Goal: Task Accomplishment & Management: Complete application form

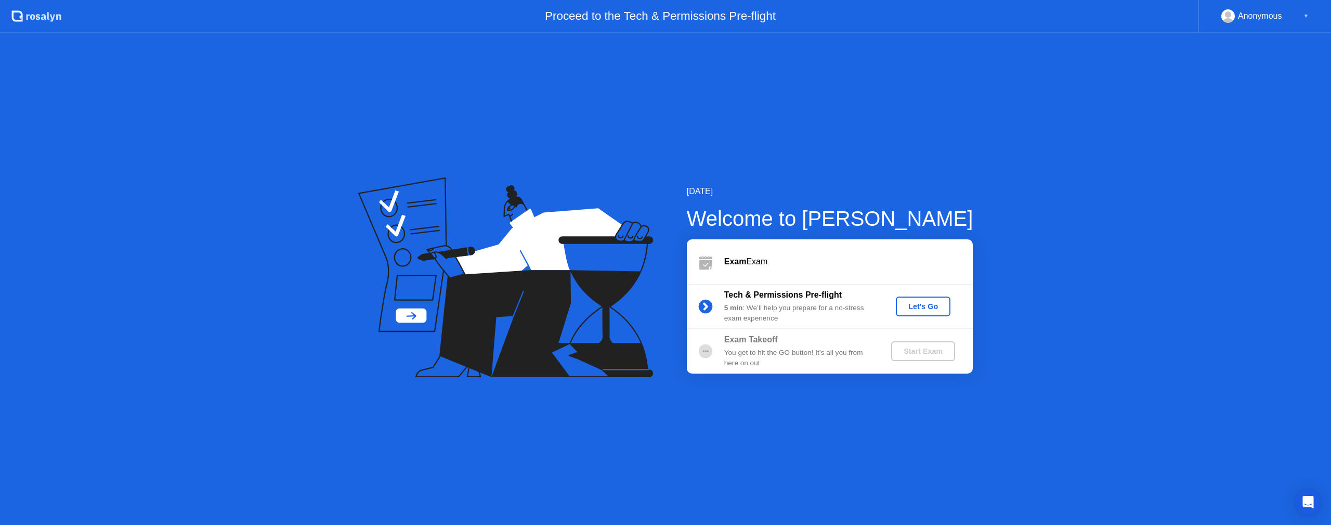
click at [906, 305] on div "Let's Go" at bounding box center [923, 306] width 46 height 8
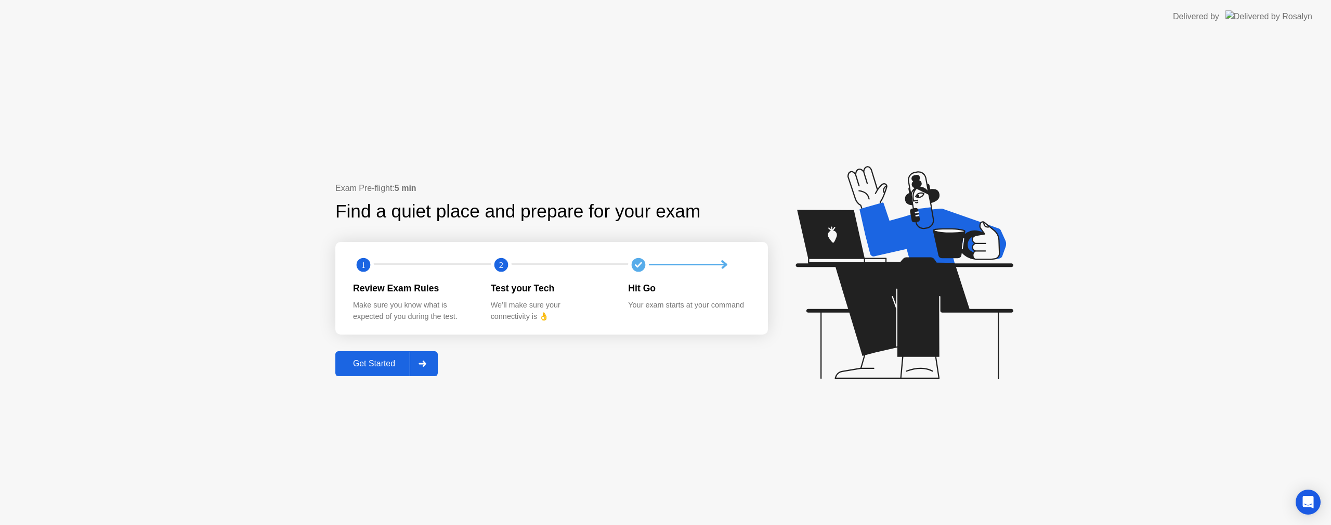
click at [383, 360] on div "Get Started" at bounding box center [373, 363] width 71 height 9
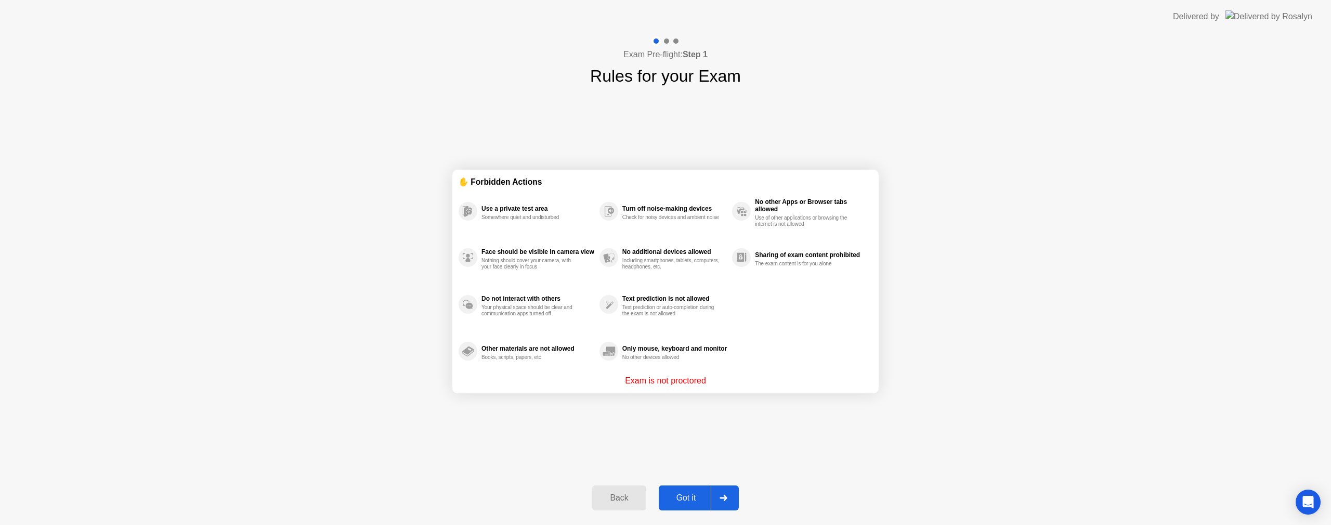
click at [693, 496] on div "Got it" at bounding box center [686, 497] width 49 height 9
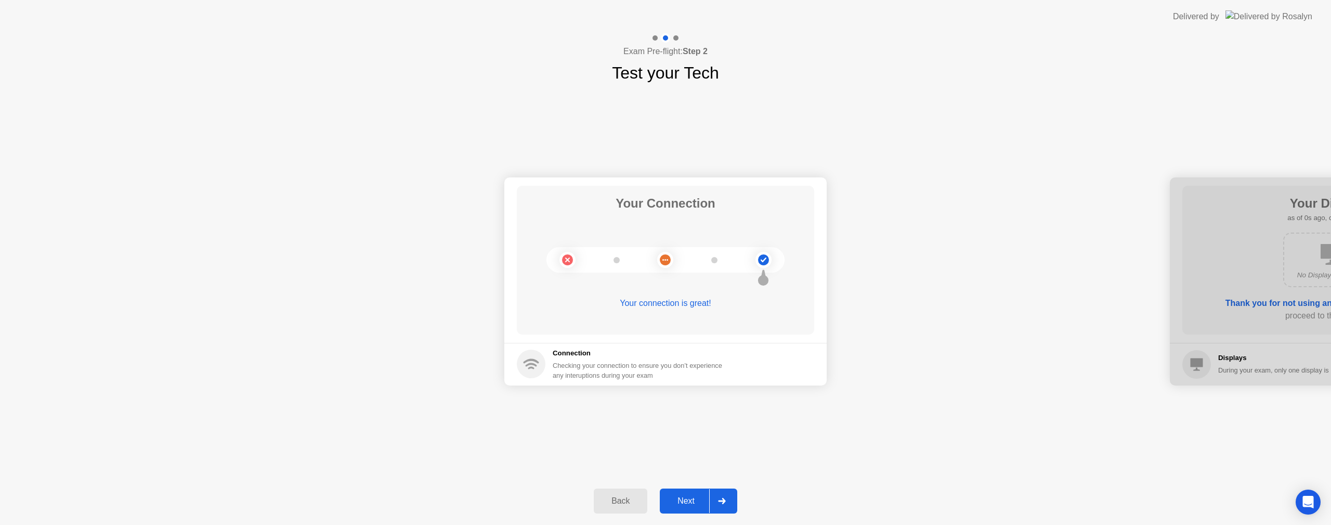
click at [719, 496] on div at bounding box center [721, 501] width 25 height 24
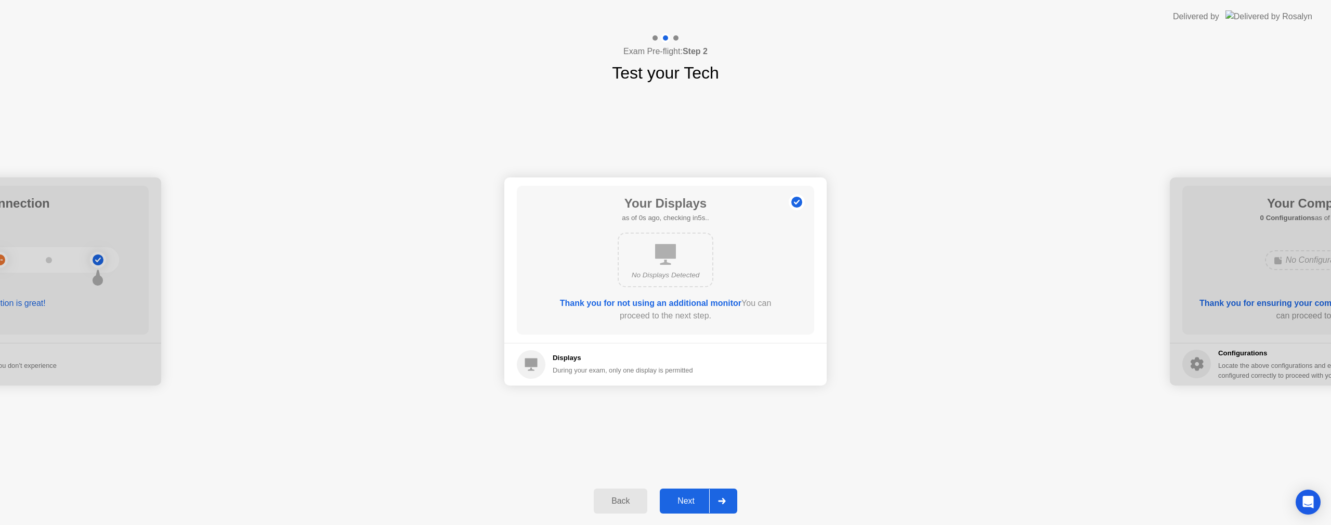
click at [719, 496] on div at bounding box center [721, 501] width 25 height 24
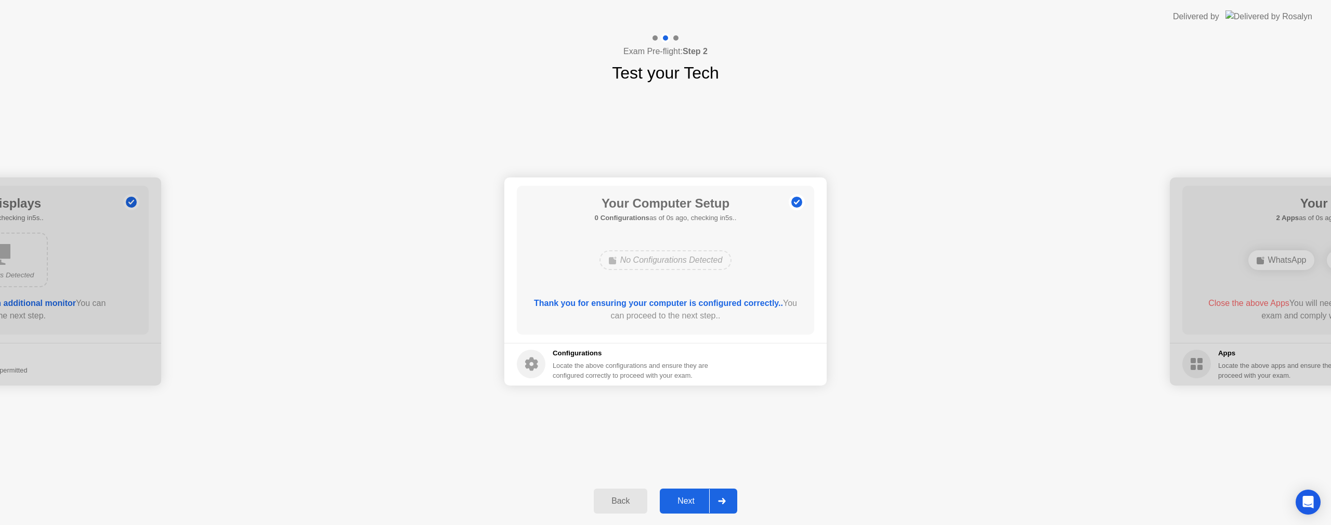
click at [719, 496] on div at bounding box center [721, 501] width 25 height 24
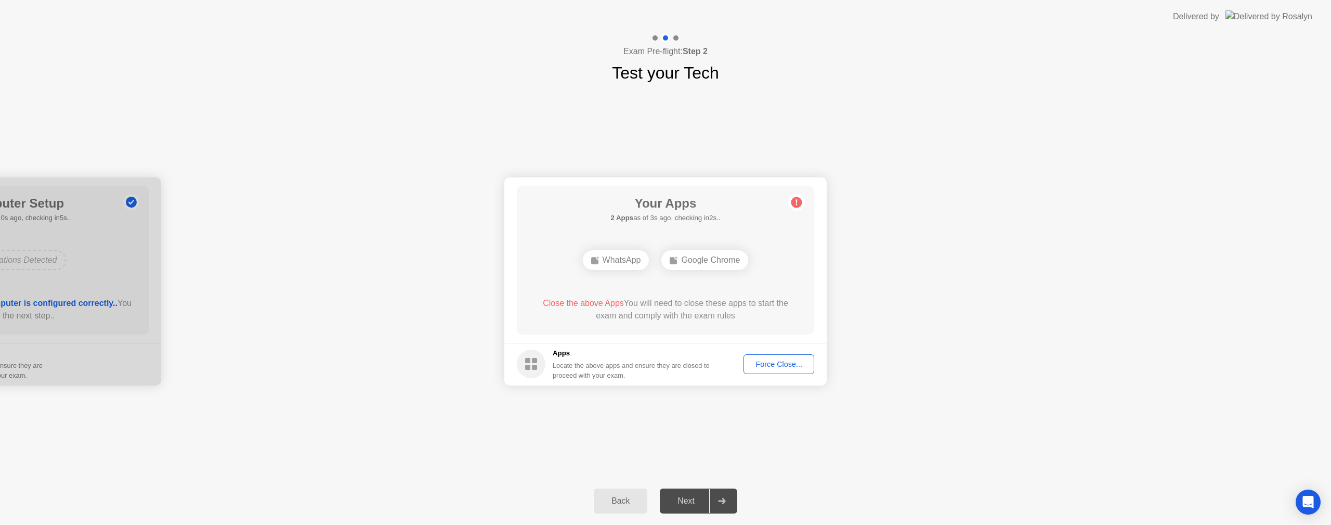
click at [767, 365] on div "Force Close..." at bounding box center [778, 364] width 63 height 8
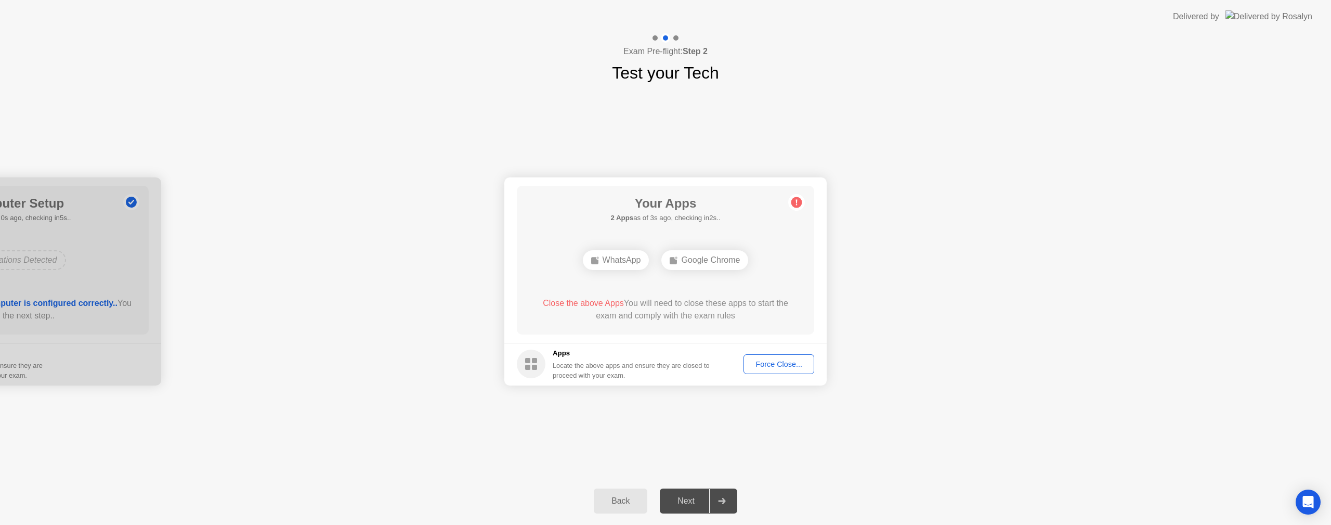
click at [752, 365] on div "Force Close..." at bounding box center [778, 364] width 63 height 8
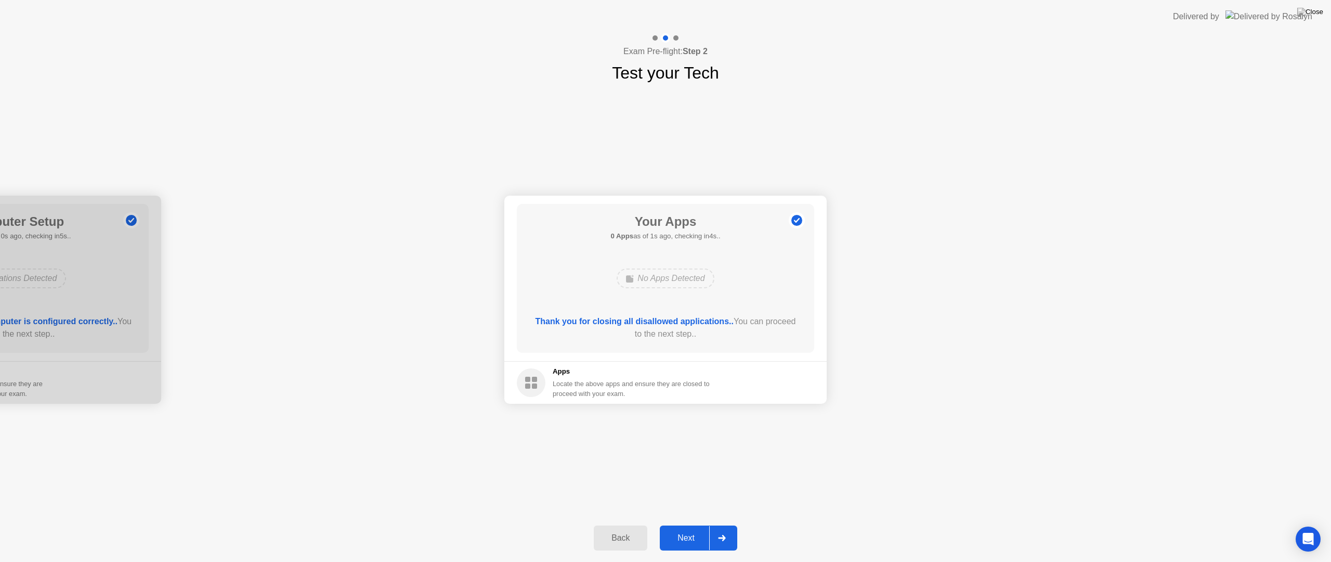
click at [709, 524] on div "Next" at bounding box center [686, 537] width 46 height 9
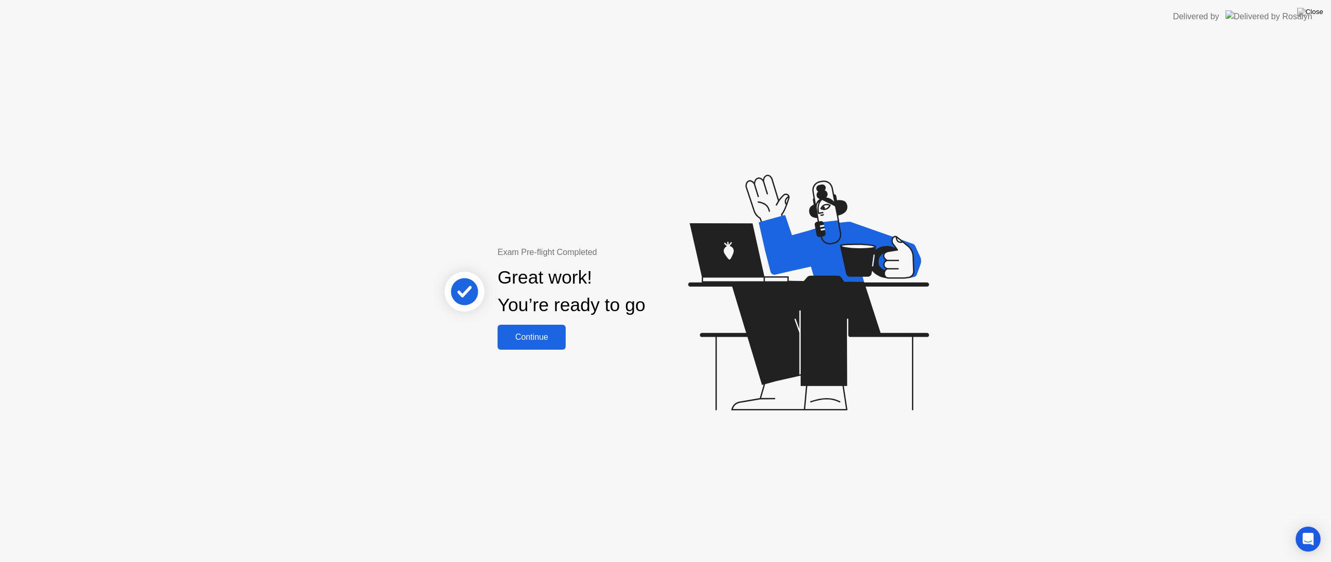
click at [529, 339] on div "Continue" at bounding box center [532, 336] width 62 height 9
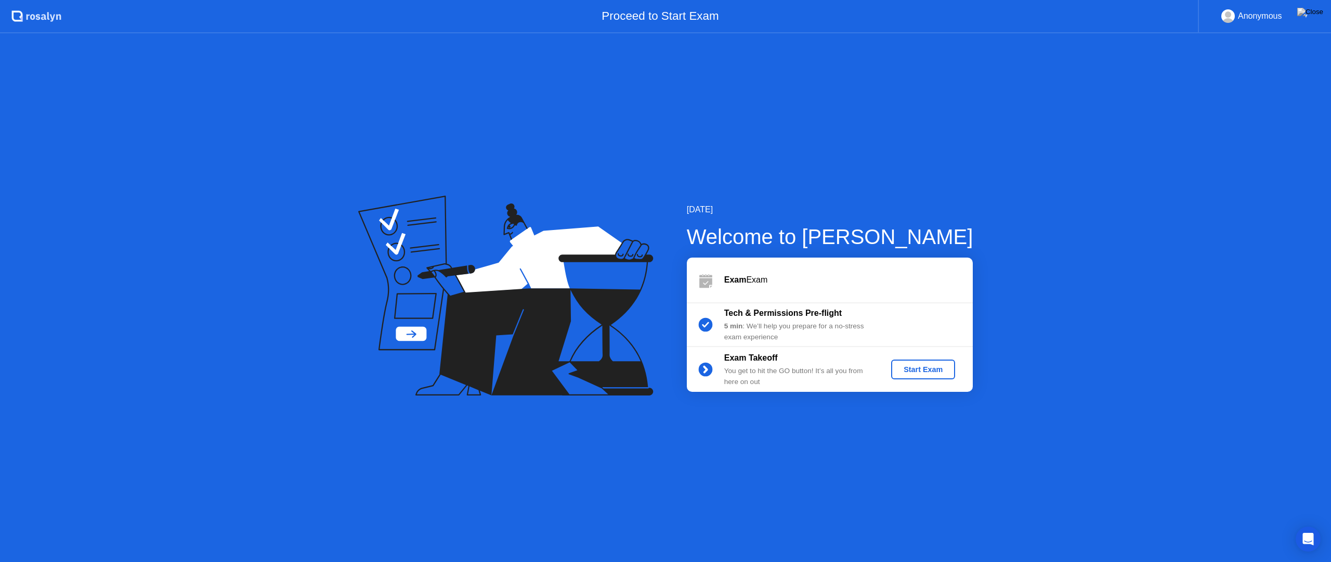
click at [932, 371] on div "Start Exam" at bounding box center [923, 369] width 56 height 8
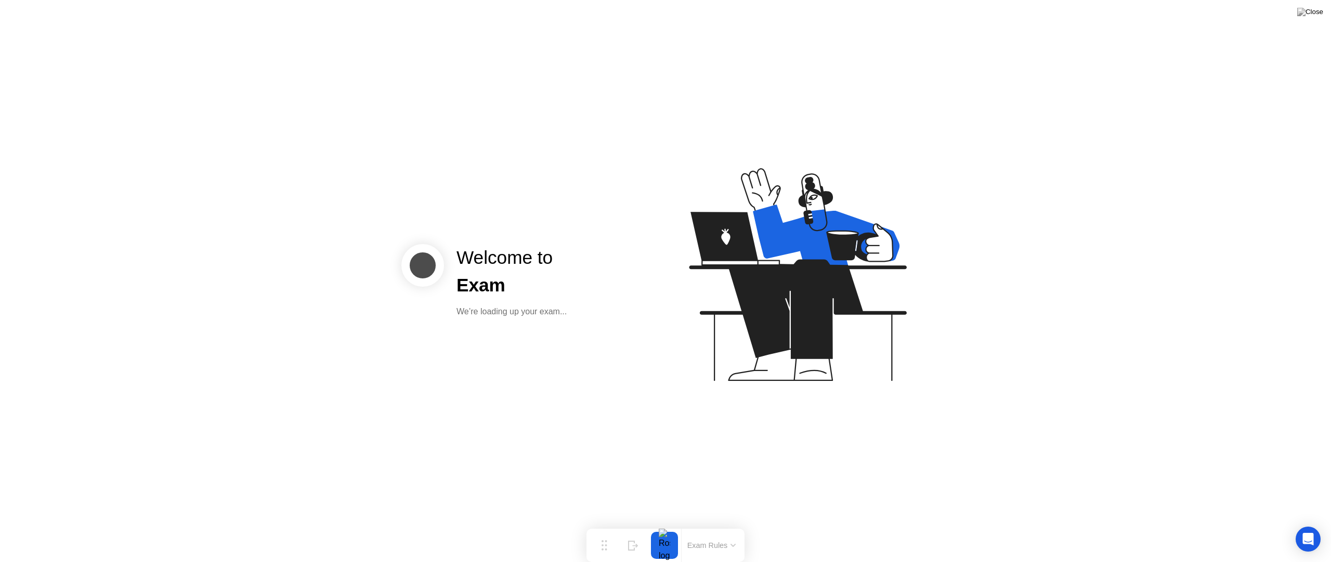
click at [615, 428] on div "Welcome to Exam We’re loading up your exam..." at bounding box center [665, 281] width 1331 height 562
click at [613, 418] on div "Welcome to Exam We’re loading up your exam..." at bounding box center [665, 281] width 1331 height 562
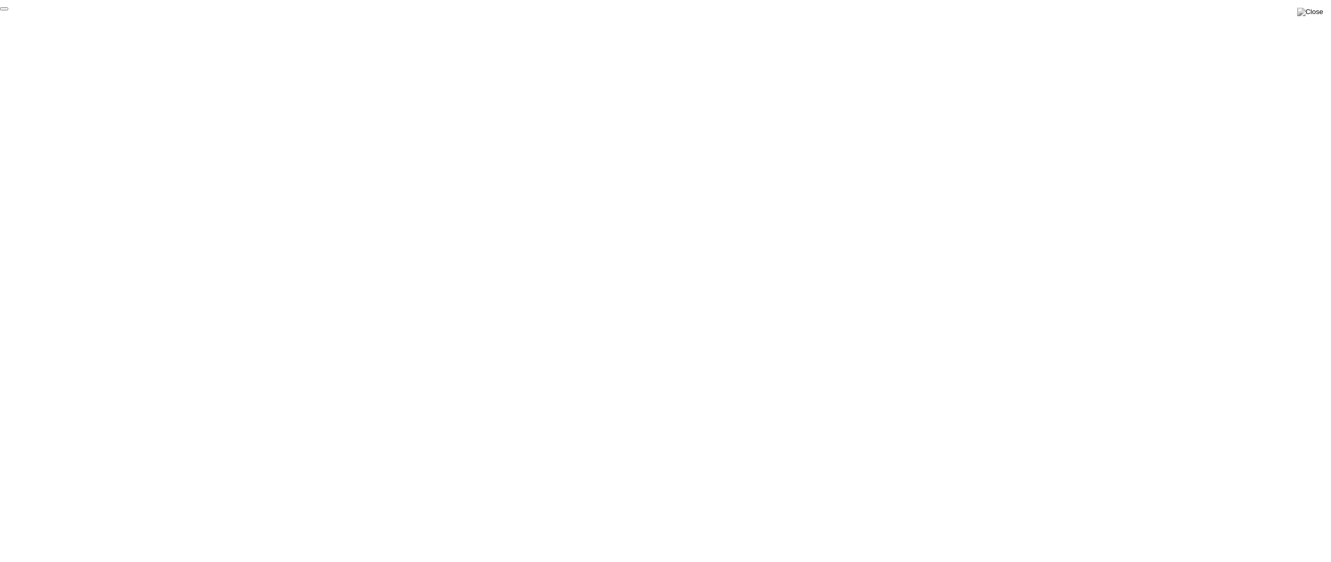
click div "End Proctoring Session"
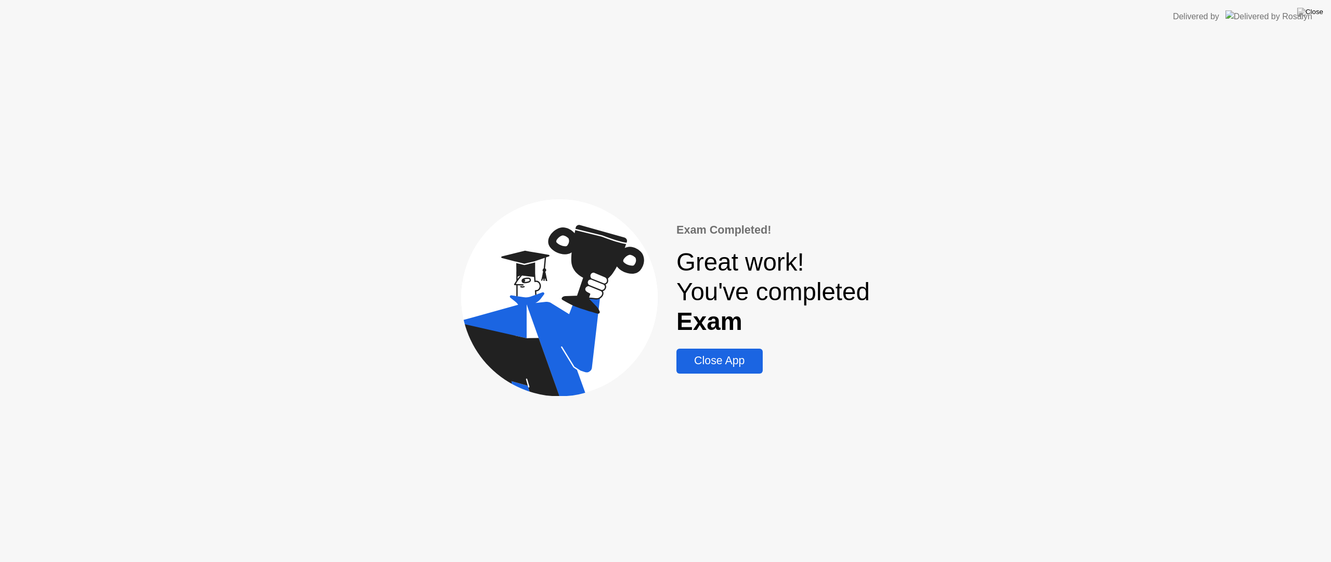
click at [715, 359] on div "Close App" at bounding box center [720, 360] width 80 height 13
